Goal: Communication & Community: Share content

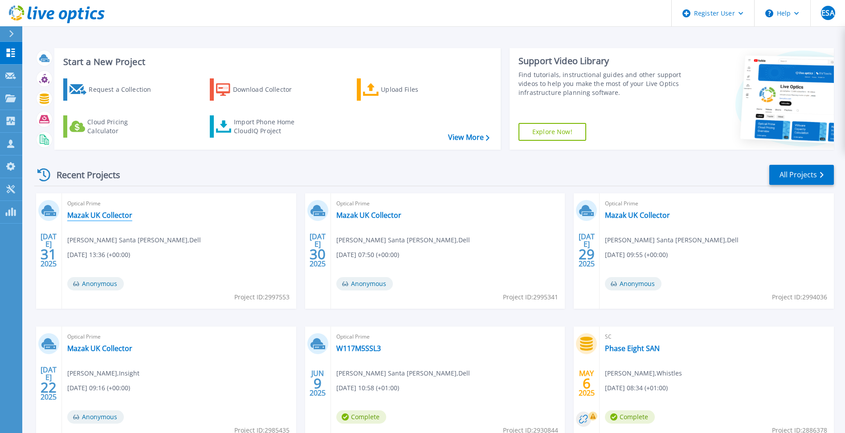
click at [114, 214] on link "Mazak UK Collector" at bounding box center [99, 215] width 65 height 9
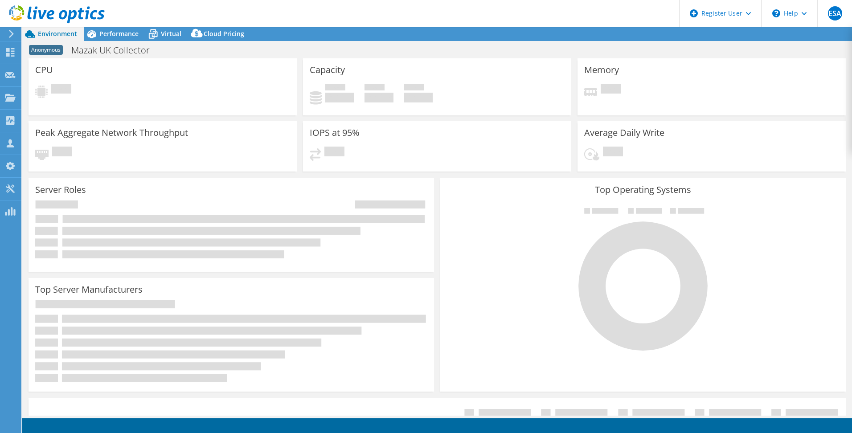
select select "USD"
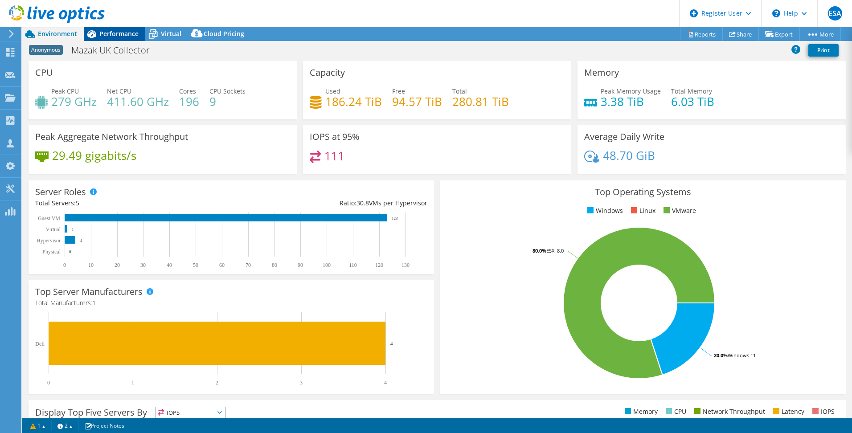
click at [122, 31] on span "Performance" at bounding box center [118, 33] width 39 height 8
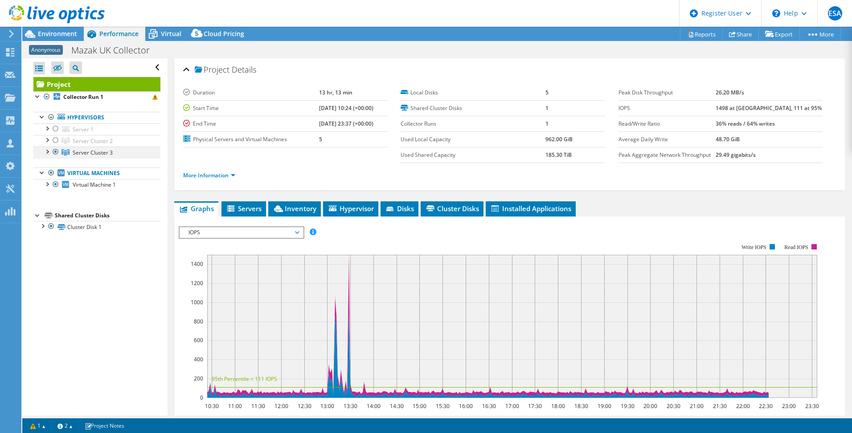
click at [46, 148] on div at bounding box center [46, 151] width 9 height 9
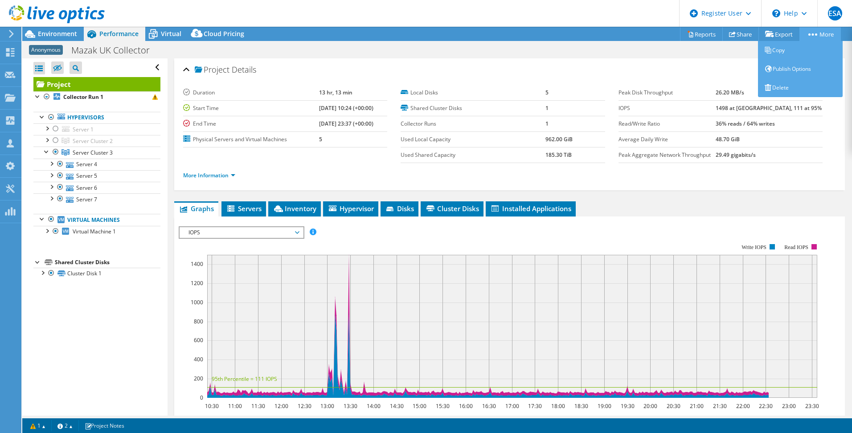
click at [816, 36] on link "More" at bounding box center [819, 34] width 41 height 14
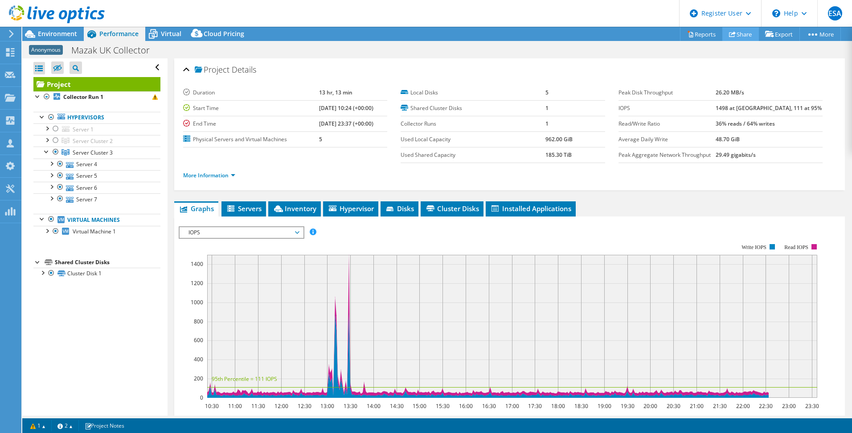
click at [735, 32] on link "Share" at bounding box center [740, 34] width 37 height 14
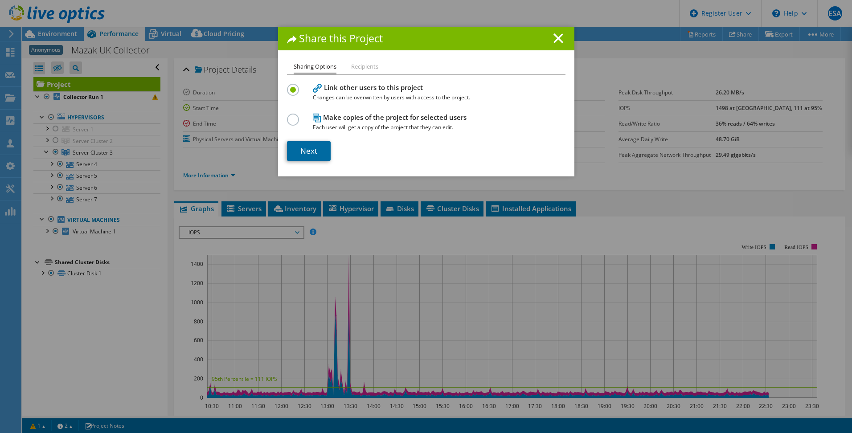
click at [296, 148] on link "Next" at bounding box center [309, 151] width 44 height 20
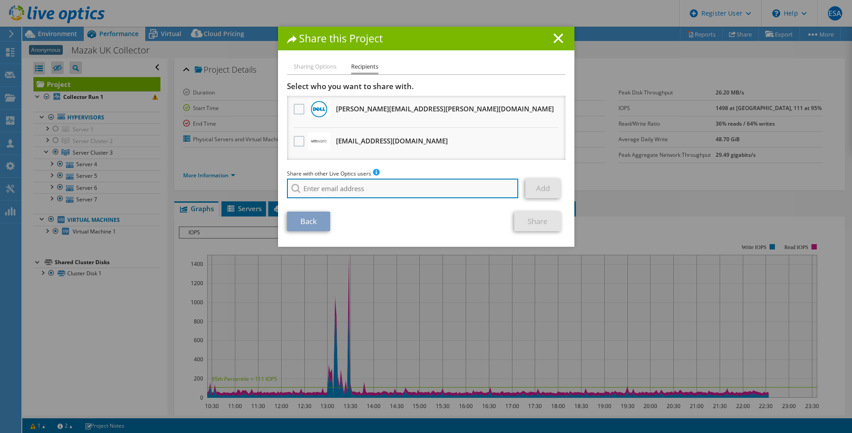
click at [360, 189] on input "search" at bounding box center [403, 189] width 232 height 20
click at [354, 199] on div "Share with other Live Optics users Enter a single email address and click add. …" at bounding box center [426, 186] width 278 height 34
click at [387, 186] on input "[PERSON_NAME].ryan1" at bounding box center [403, 189] width 232 height 20
click at [332, 200] on li "[PERSON_NAME][EMAIL_ADDRESS][DOMAIN_NAME]" at bounding box center [356, 194] width 139 height 11
type input "[PERSON_NAME][EMAIL_ADDRESS][DOMAIN_NAME]"
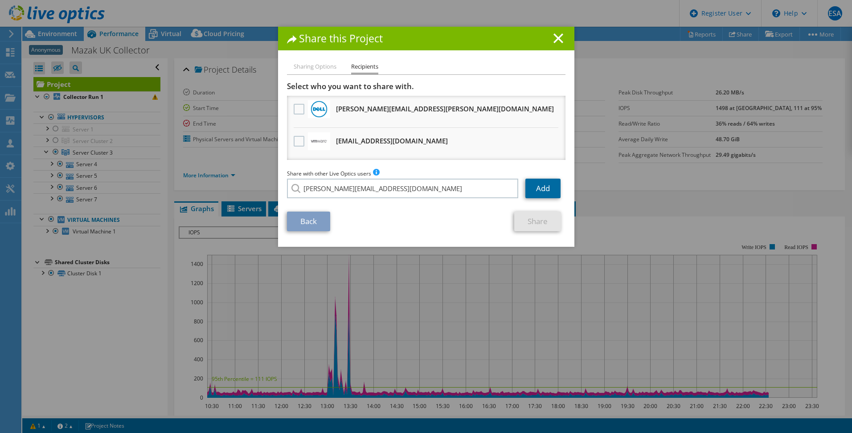
click at [542, 187] on link "Add" at bounding box center [542, 189] width 35 height 20
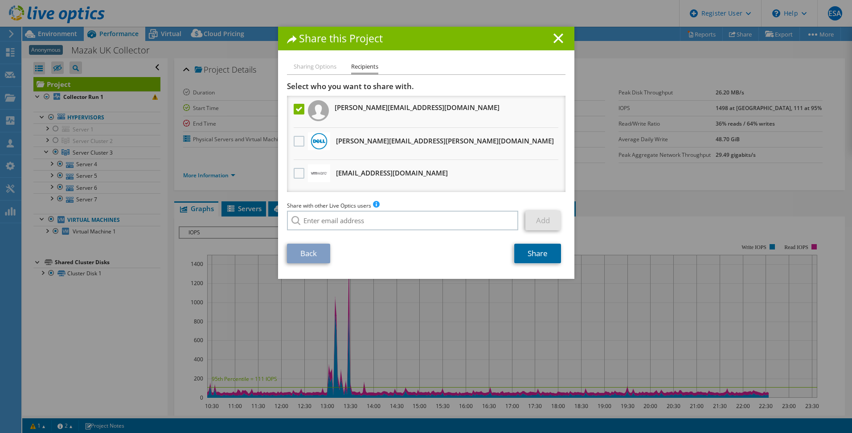
drag, startPoint x: 537, startPoint y: 250, endPoint x: 453, endPoint y: 247, distance: 83.8
click at [536, 251] on link "Share" at bounding box center [537, 254] width 47 height 20
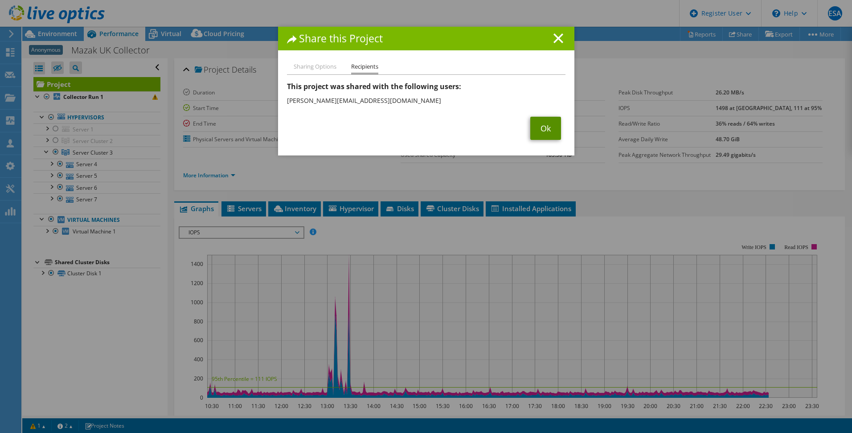
click at [530, 131] on link "Ok" at bounding box center [545, 128] width 31 height 23
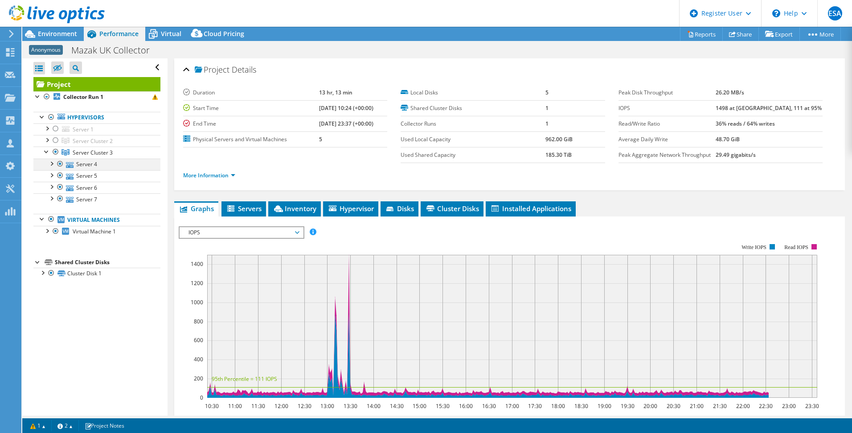
click at [53, 162] on div at bounding box center [51, 163] width 9 height 9
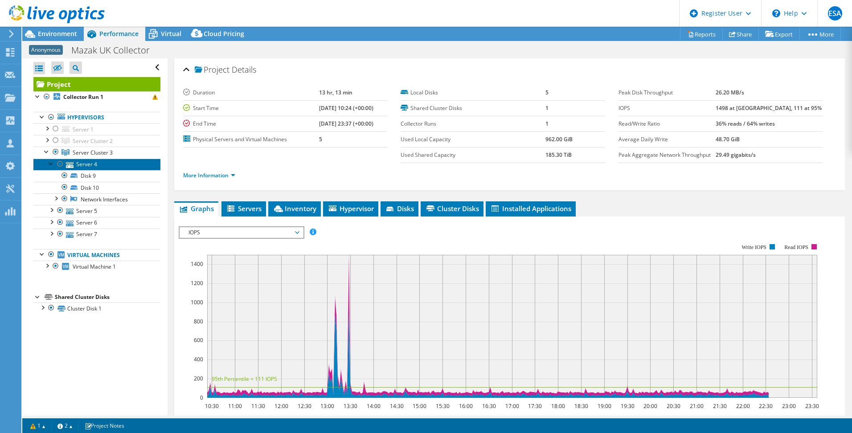
click at [88, 165] on link "Server 4" at bounding box center [96, 165] width 127 height 12
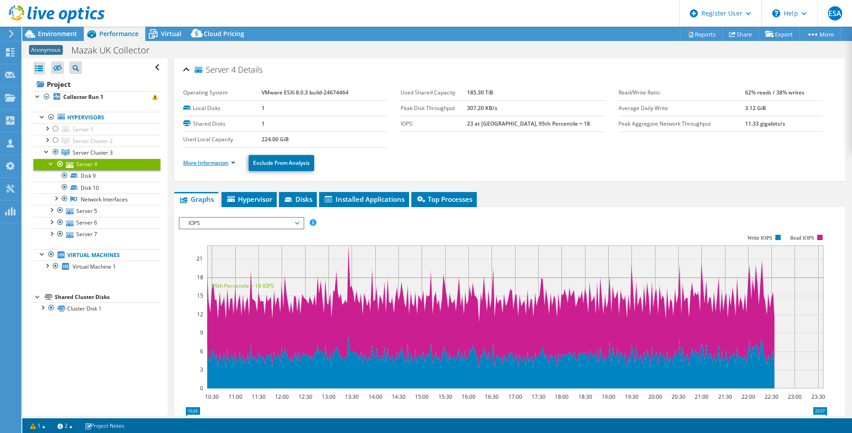
click at [210, 161] on link "More Information" at bounding box center [209, 163] width 52 height 8
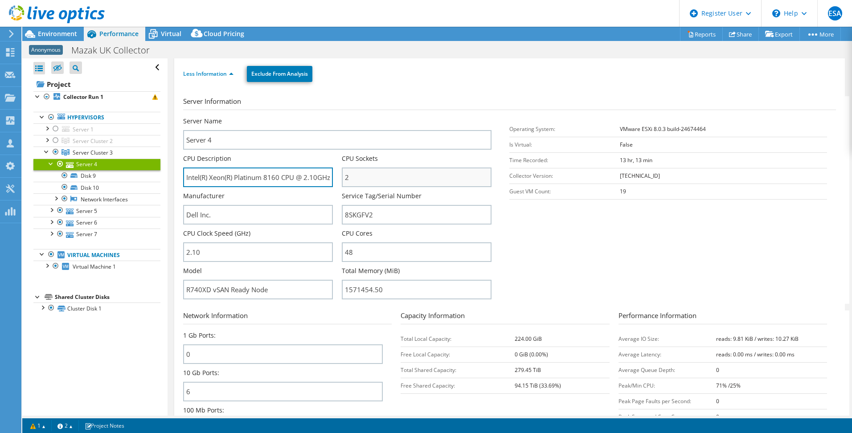
scroll to position [0, 33]
drag, startPoint x: 306, startPoint y: 181, endPoint x: 343, endPoint y: 181, distance: 37.4
click at [343, 117] on div "Server Name Server 4 CPU Description Intel(R) Xeon(R) Platinum 8160 CPU @ 2.10G…" at bounding box center [342, 117] width 318 height 0
click at [304, 184] on input "Intel(R) Xeon(R) Platinum 8160 CPU @ 2.10GHz 2.10 GHz" at bounding box center [258, 177] width 150 height 20
click at [262, 183] on input "Intel(R) Xeon(R) Platinum 8160 CPU @ 2.10GHz 2.10 GHz" at bounding box center [258, 177] width 150 height 20
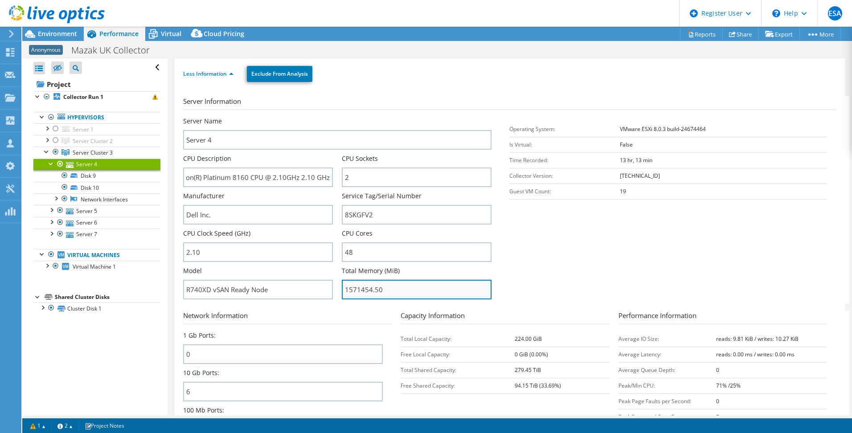
scroll to position [0, 0]
drag, startPoint x: 391, startPoint y: 289, endPoint x: 343, endPoint y: 289, distance: 47.7
click at [343, 289] on input "1571454.50" at bounding box center [417, 290] width 150 height 20
click at [51, 161] on div at bounding box center [51, 163] width 9 height 9
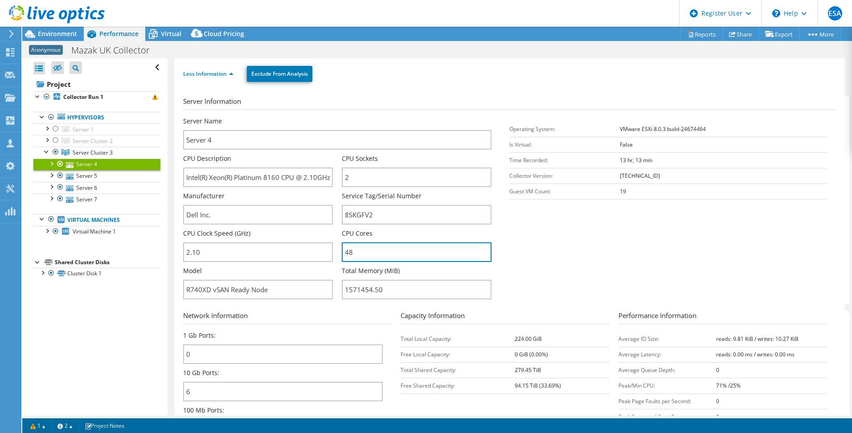
drag, startPoint x: 355, startPoint y: 249, endPoint x: 336, endPoint y: 254, distance: 20.1
click at [339, 117] on div "Server Name Server 4 CPU Description Intel(R) Xeon(R) Platinum 8160 CPU @ 2.10G…" at bounding box center [342, 117] width 318 height 0
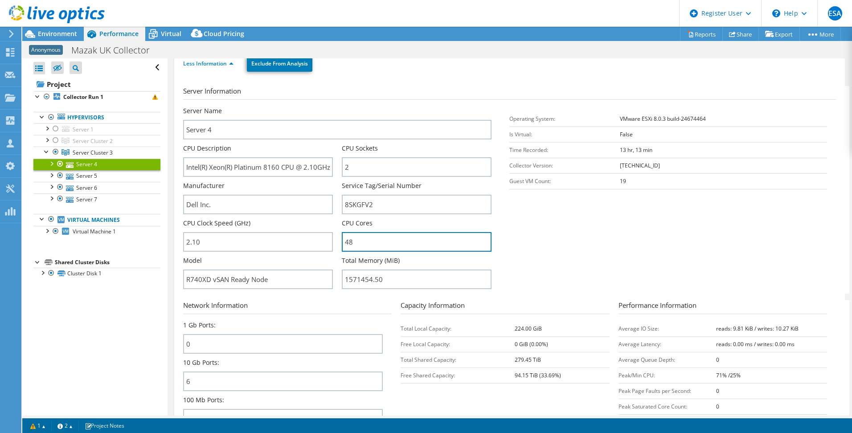
scroll to position [89, 0]
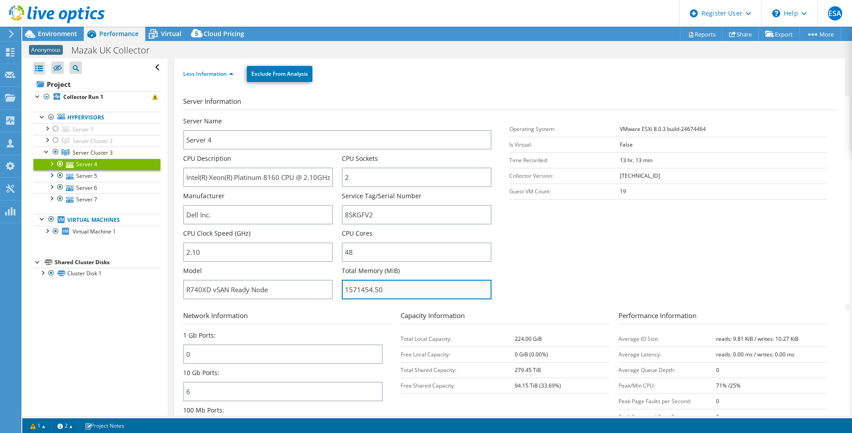
click at [396, 290] on input "1571454.50" at bounding box center [417, 290] width 150 height 20
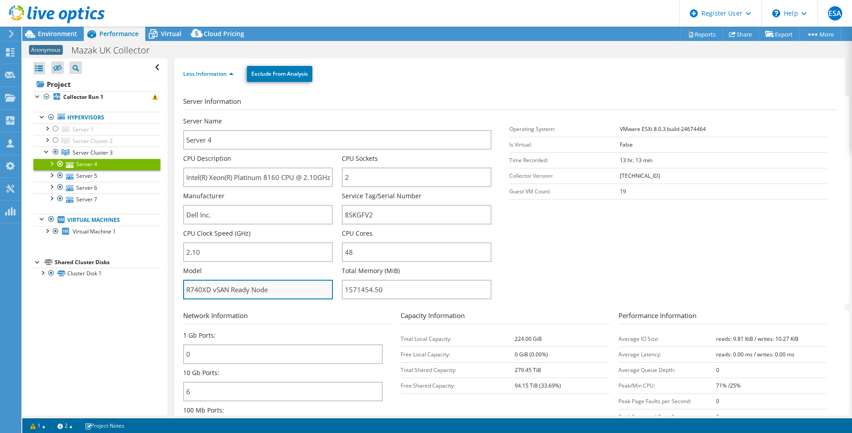
drag, startPoint x: 183, startPoint y: 293, endPoint x: 312, endPoint y: 297, distance: 129.7
click at [312, 297] on input "R740XD vSAN Ready Node" at bounding box center [258, 290] width 150 height 20
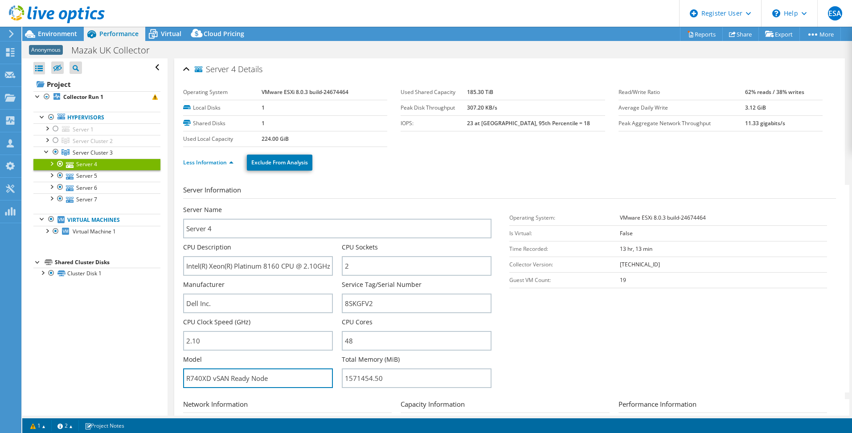
scroll to position [0, 0]
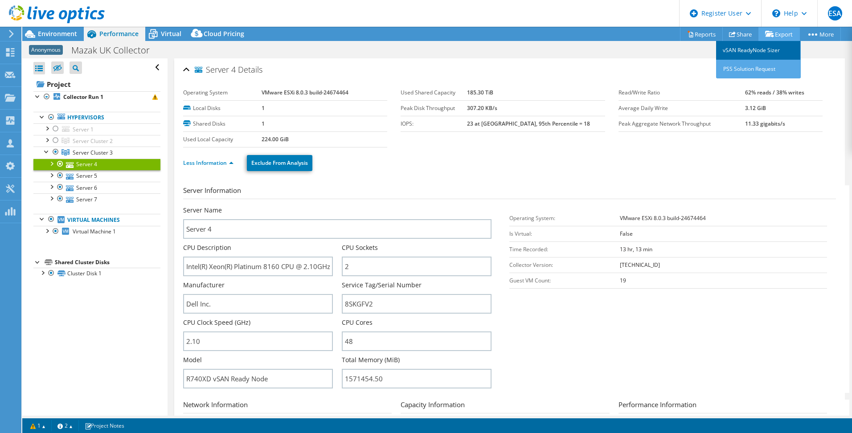
click at [771, 45] on link "vSAN ReadyNode Sizer" at bounding box center [758, 50] width 85 height 19
click at [43, 49] on span "Anonymous" at bounding box center [46, 50] width 34 height 10
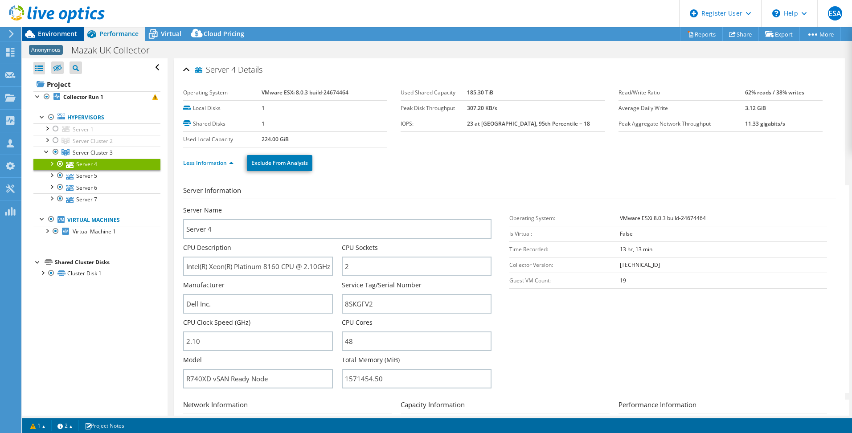
click at [48, 38] on div "Environment" at bounding box center [52, 34] width 61 height 14
